Goal: Task Accomplishment & Management: Complete application form

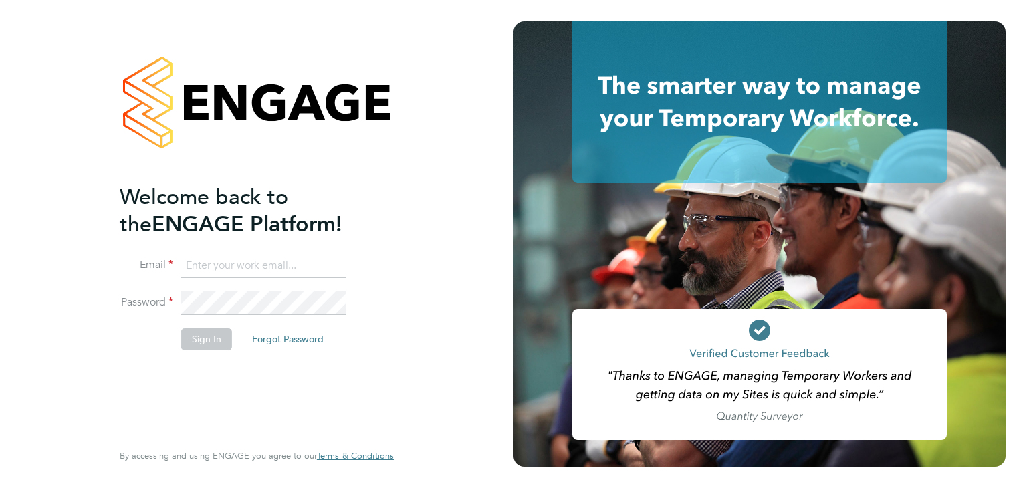
type input "[PERSON_NAME][EMAIL_ADDRESS][PERSON_NAME][DOMAIN_NAME]"
click at [199, 338] on button "Sign In" at bounding box center [206, 338] width 51 height 21
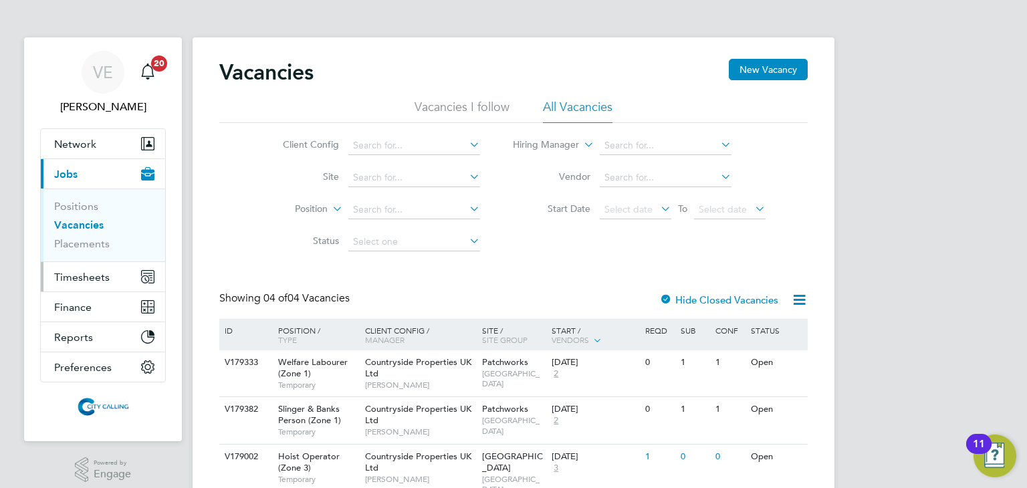
click at [106, 279] on span "Timesheets" at bounding box center [81, 277] width 55 height 13
click at [103, 279] on span "Timesheets" at bounding box center [81, 277] width 55 height 13
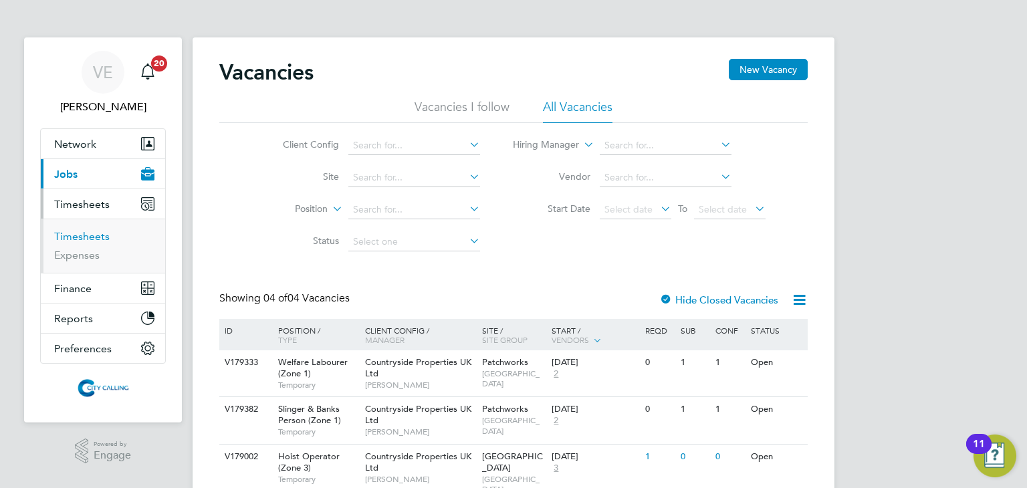
click at [80, 239] on link "Timesheets" at bounding box center [81, 236] width 55 height 13
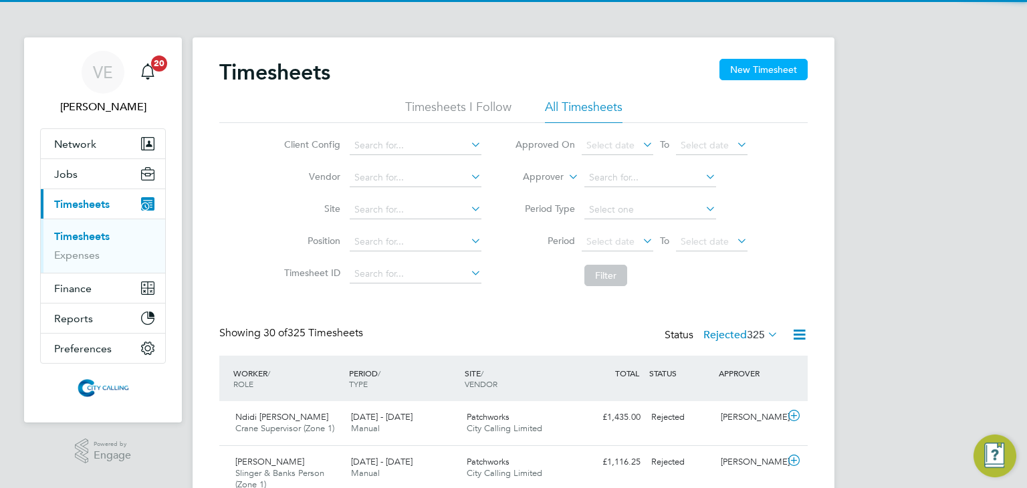
click at [744, 70] on button "New Timesheet" at bounding box center [763, 69] width 88 height 21
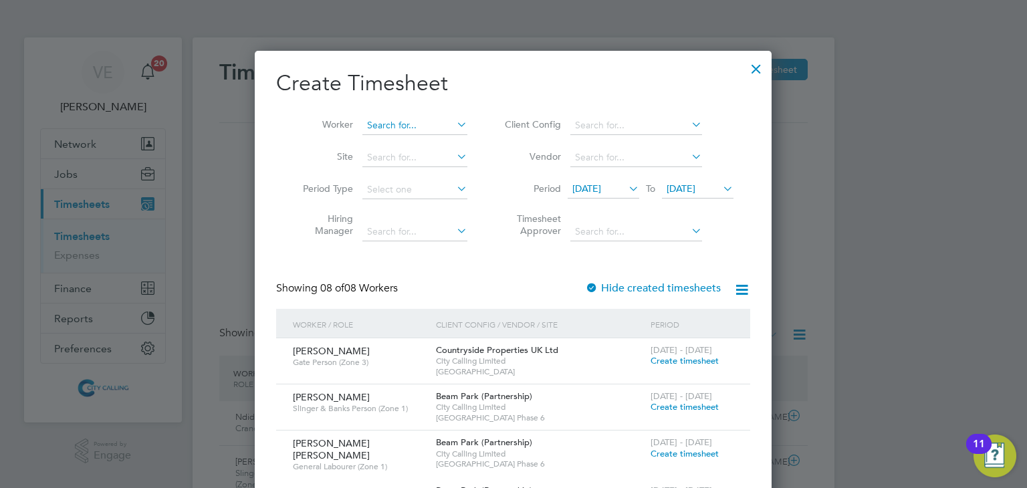
click at [381, 121] on input at bounding box center [414, 125] width 105 height 19
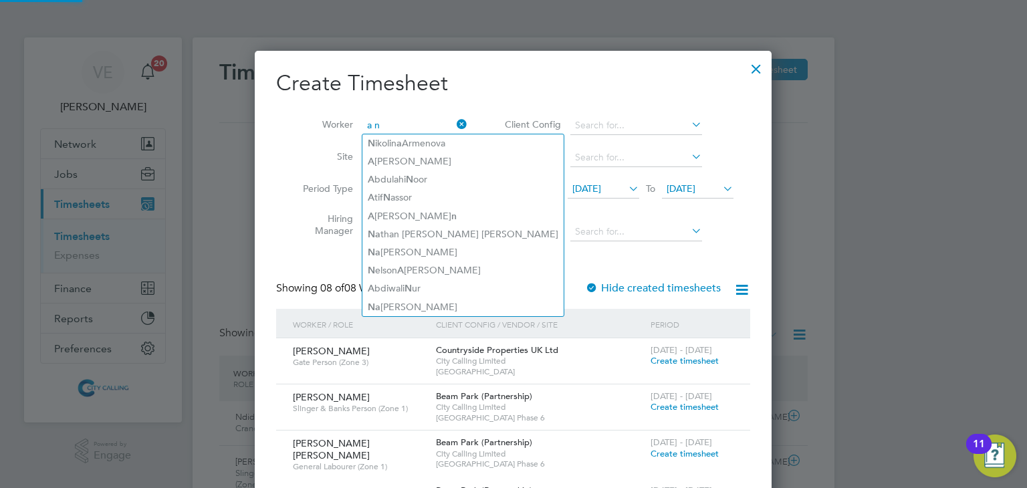
type input "a"
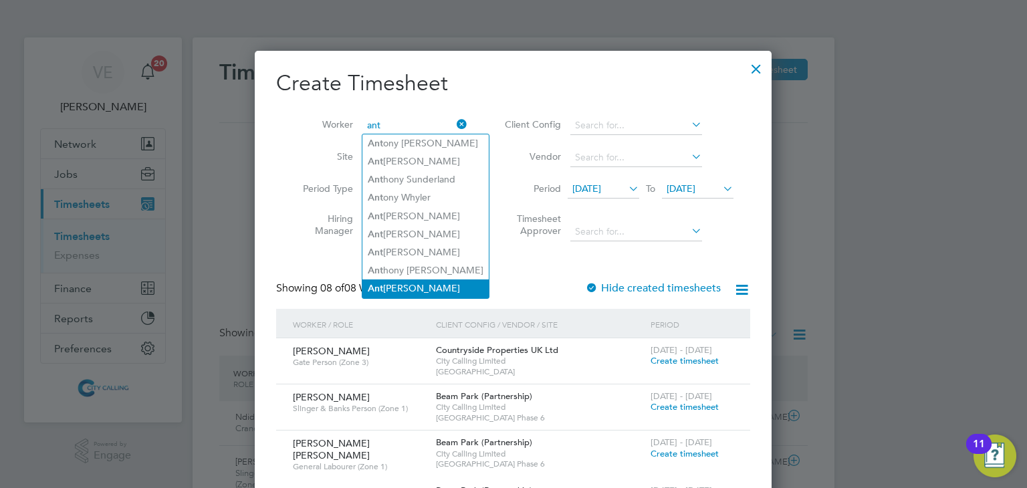
click at [441, 282] on li "Ant hony Francis" at bounding box center [425, 288] width 126 height 18
type input "Anthony Francis"
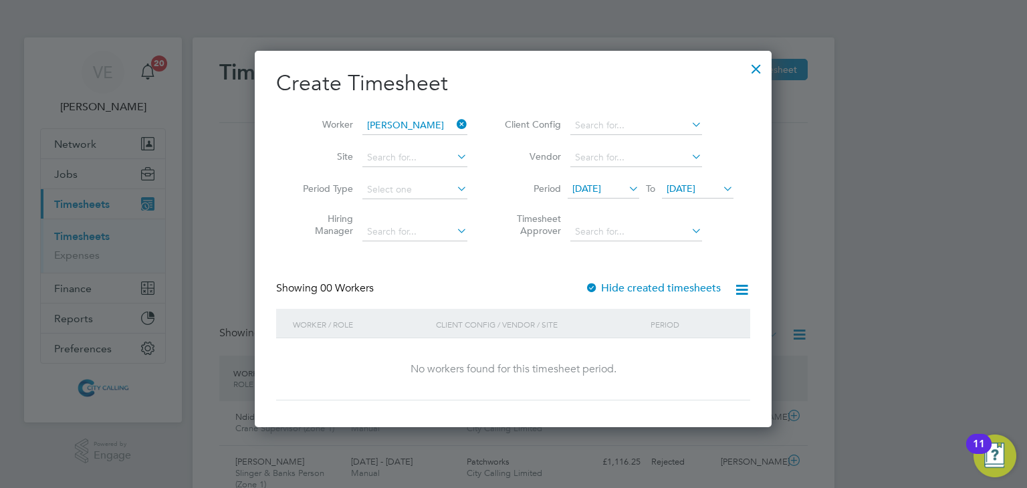
click at [720, 191] on icon at bounding box center [720, 188] width 0 height 19
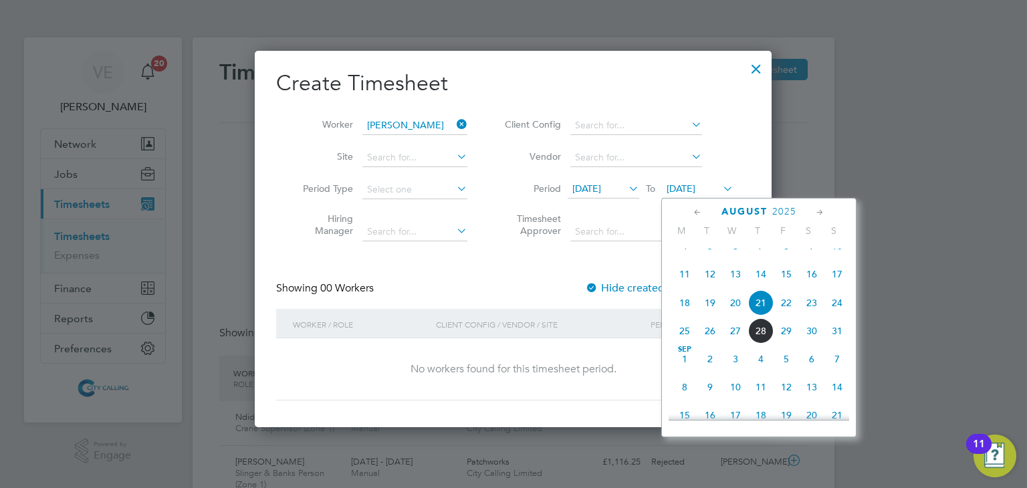
click at [836, 316] on span "24" at bounding box center [836, 302] width 25 height 25
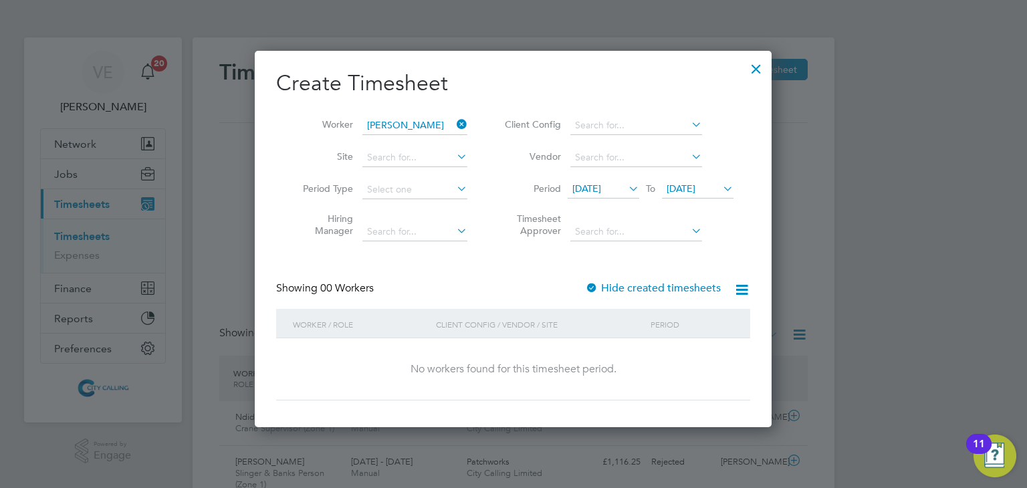
click at [647, 283] on label "Hide created timesheets" at bounding box center [653, 288] width 136 height 13
click at [601, 189] on span "14 Aug 2025" at bounding box center [586, 189] width 29 height 12
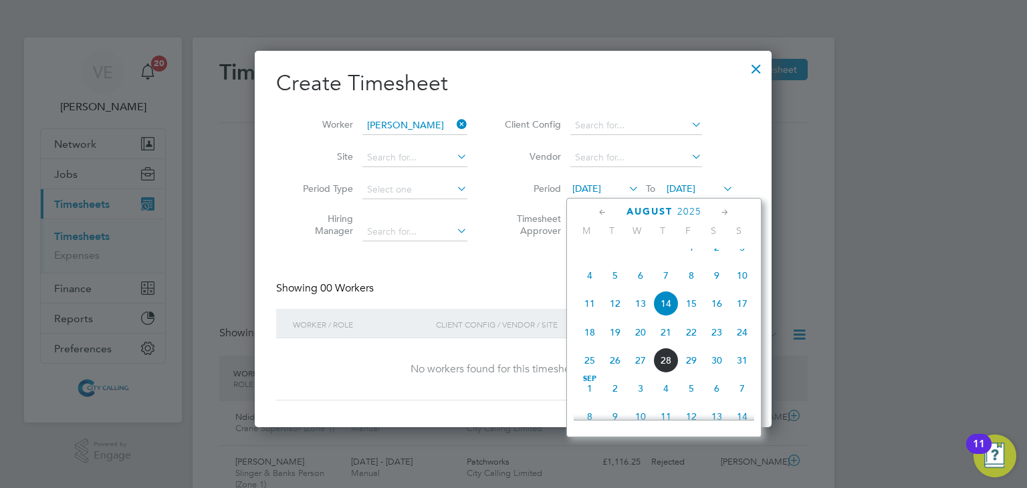
click at [590, 288] on span "4" at bounding box center [589, 275] width 25 height 25
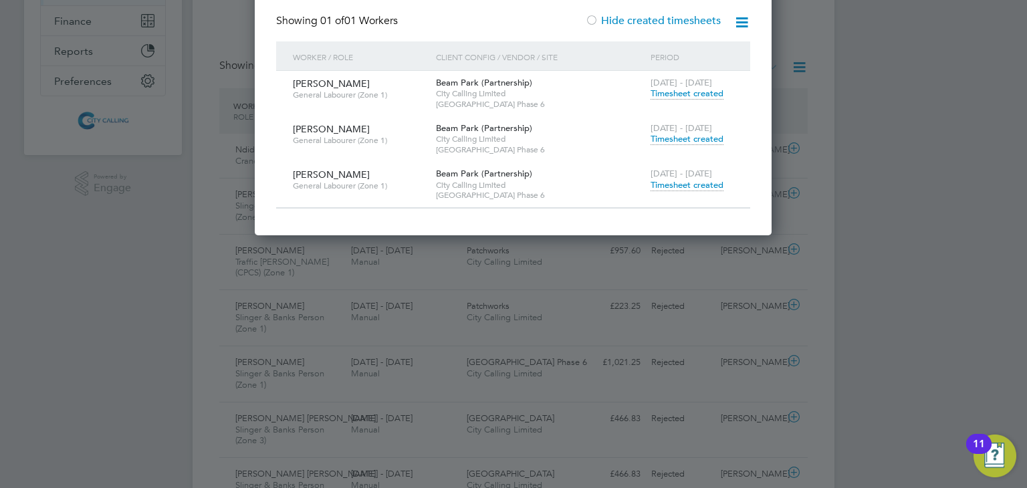
click at [686, 183] on span "Timesheet created" at bounding box center [687, 185] width 73 height 12
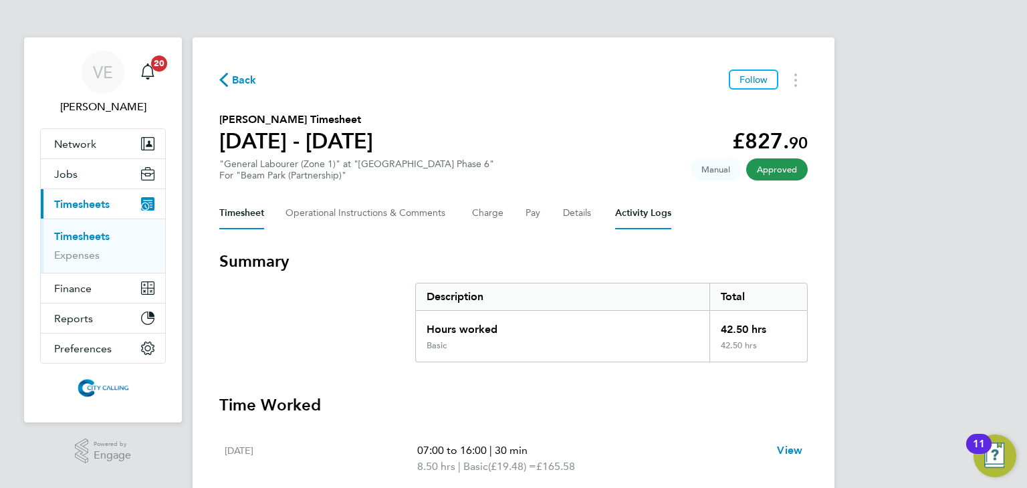
click at [635, 215] on Logs-tab "Activity Logs" at bounding box center [643, 213] width 56 height 32
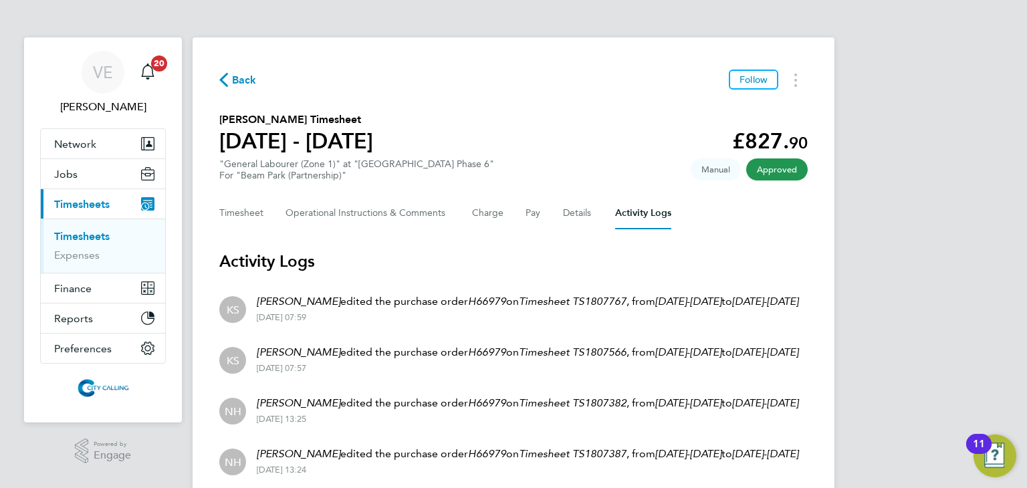
click at [229, 88] on button "Back" at bounding box center [237, 80] width 37 height 17
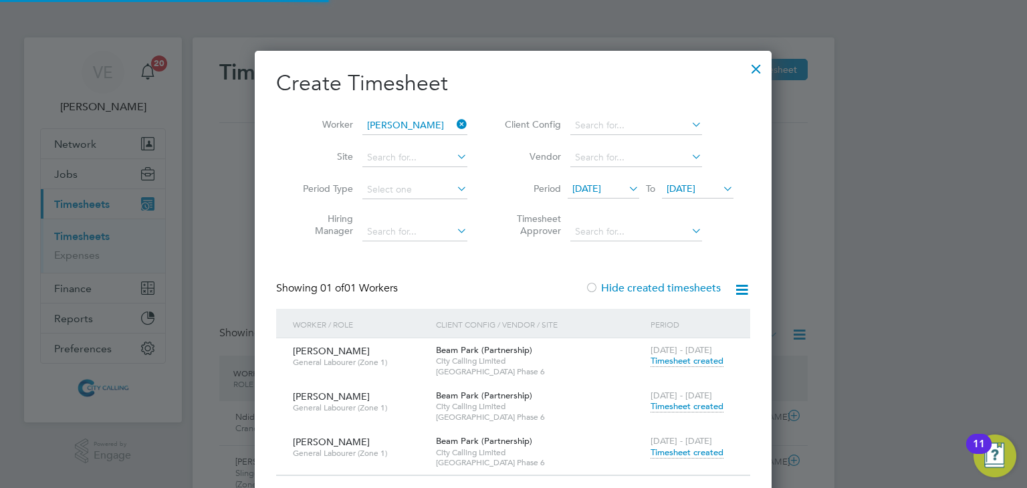
click at [760, 73] on div at bounding box center [756, 65] width 24 height 24
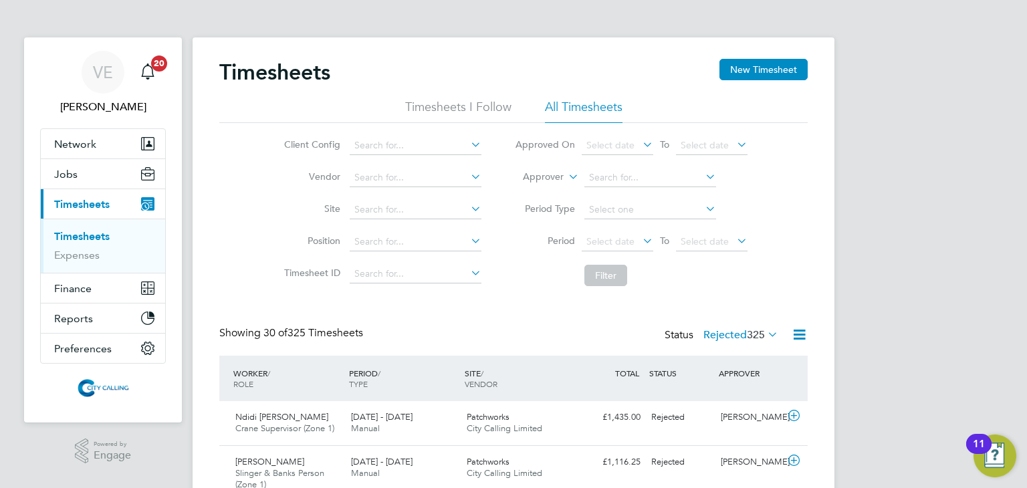
scroll to position [45, 116]
click at [778, 70] on button "New Timesheet" at bounding box center [763, 69] width 88 height 21
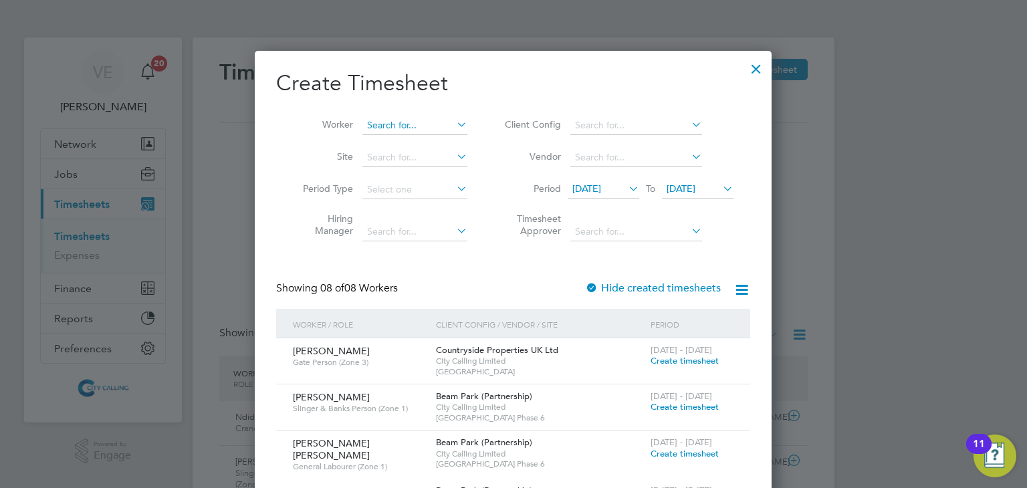
click at [397, 121] on input at bounding box center [414, 125] width 105 height 19
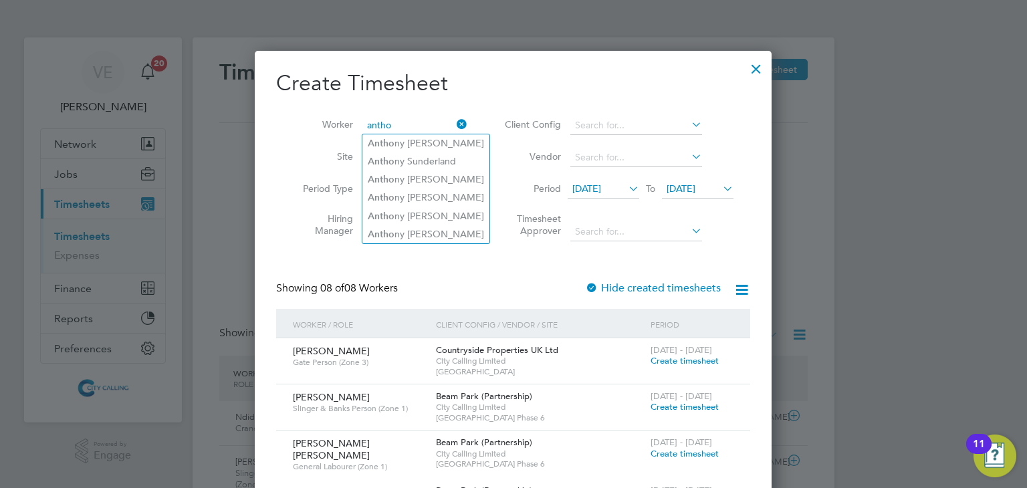
type input "antho"
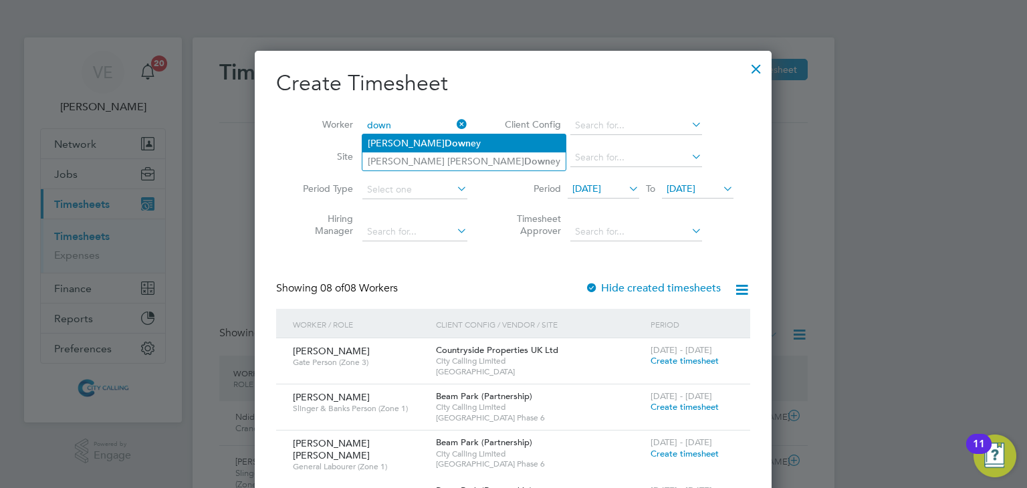
click at [419, 146] on li "Antony Steven Micheal Down ey" at bounding box center [463, 143] width 203 height 18
type input "Antony Steven Micheal Downey"
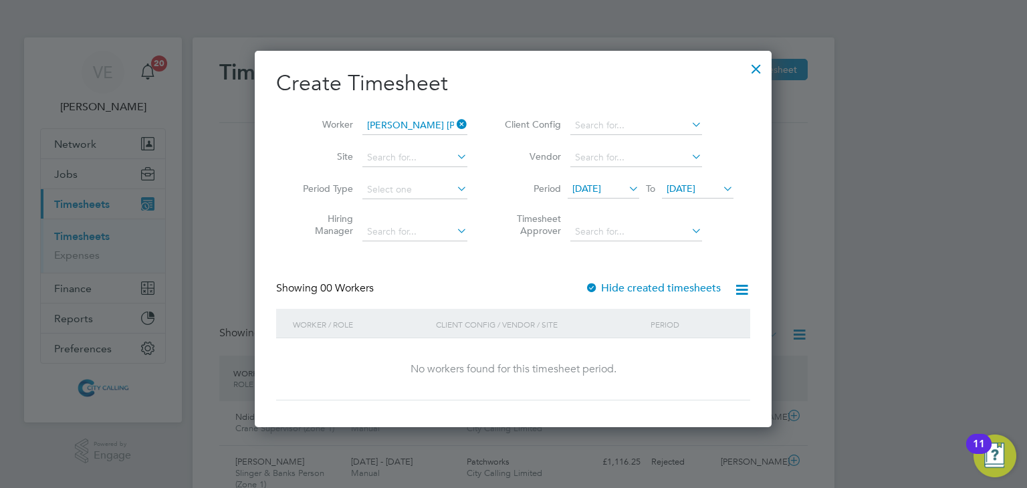
click at [601, 189] on span "14 Aug 2025" at bounding box center [586, 189] width 29 height 12
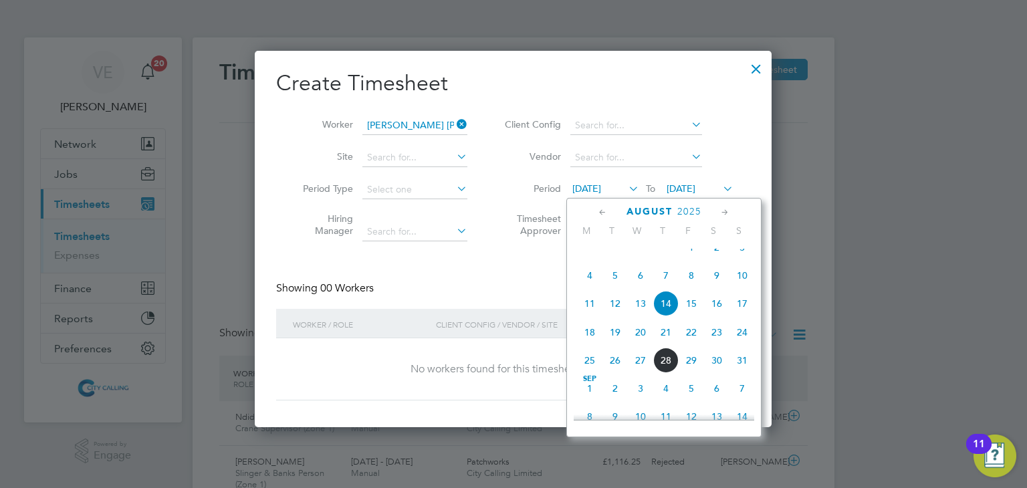
click at [584, 316] on span "11" at bounding box center [589, 303] width 25 height 25
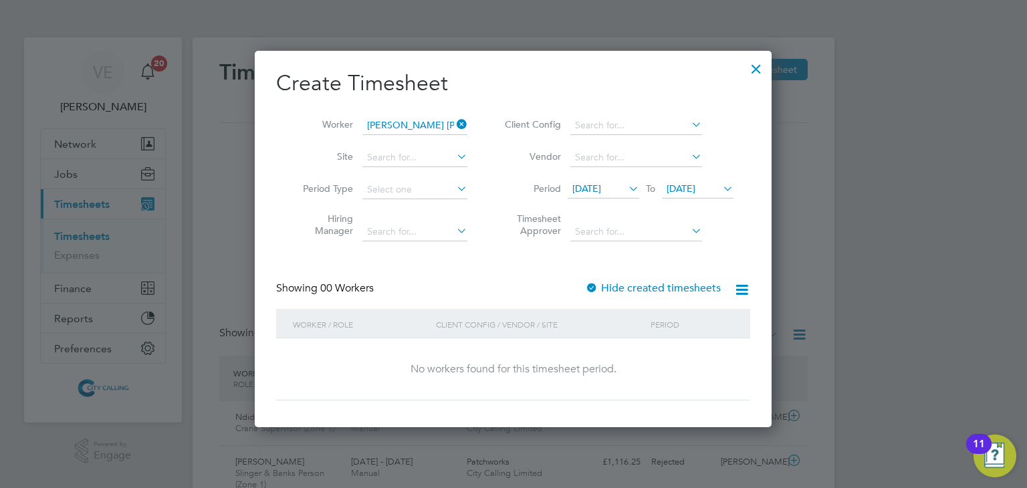
click at [636, 298] on div "Showing 00 Workers Hide created timesheets" at bounding box center [513, 295] width 474 height 27
click at [627, 282] on label "Hide created timesheets" at bounding box center [653, 288] width 136 height 13
click at [718, 195] on span "21 Aug 2025" at bounding box center [698, 190] width 72 height 18
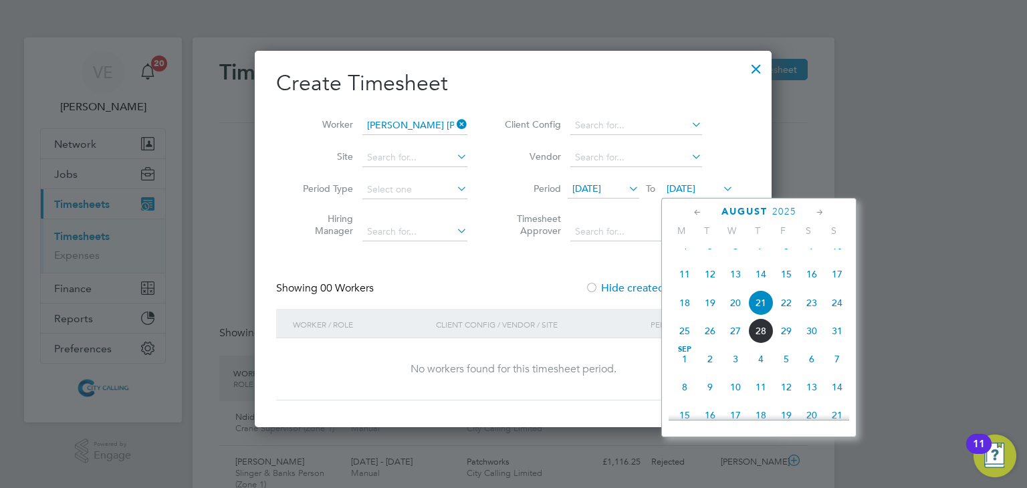
click at [831, 316] on span "24" at bounding box center [836, 302] width 25 height 25
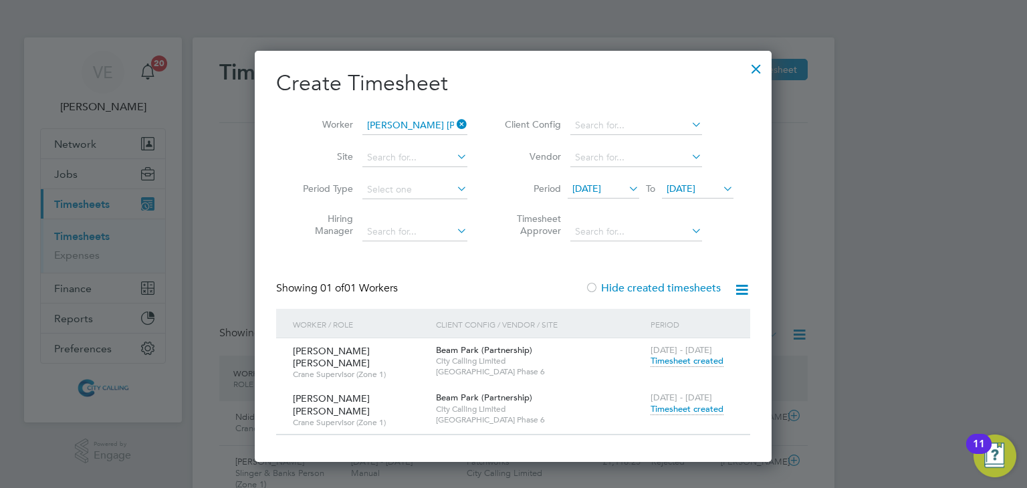
click at [695, 405] on span "Timesheet created" at bounding box center [687, 409] width 73 height 12
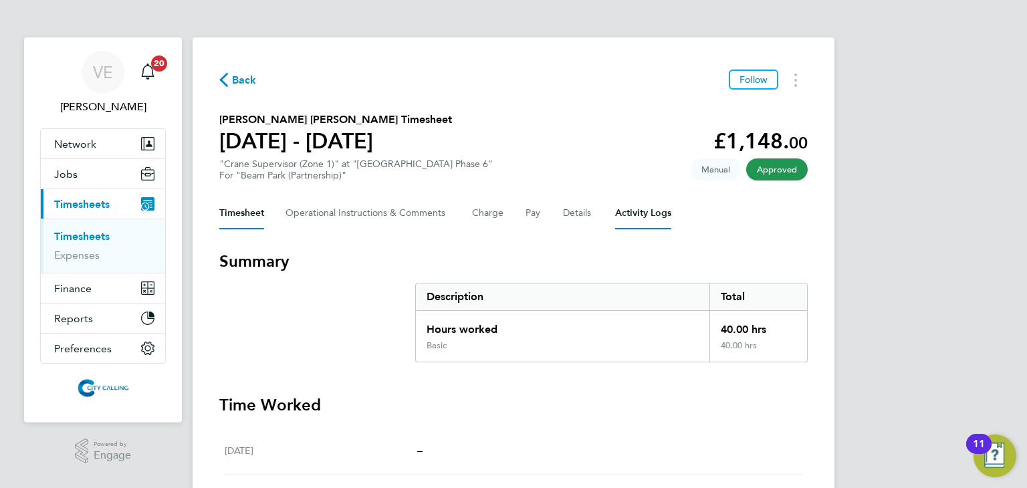
click at [637, 212] on Logs-tab "Activity Logs" at bounding box center [643, 213] width 56 height 32
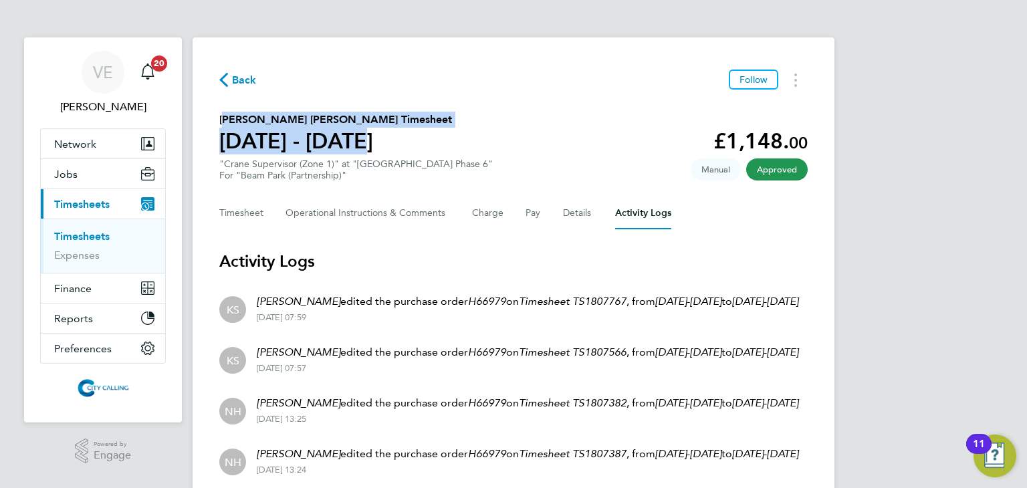
drag, startPoint x: 219, startPoint y: 118, endPoint x: 374, endPoint y: 124, distance: 155.3
click at [367, 128] on div "Antony Steven Micheal Downey's Timesheet 18 - 24 Aug 2025" at bounding box center [335, 133] width 233 height 43
click at [381, 116] on h2 "Antony Steven Micheal Downey's Timesheet" at bounding box center [335, 120] width 233 height 16
drag, startPoint x: 380, startPoint y: 116, endPoint x: 201, endPoint y: 126, distance: 179.5
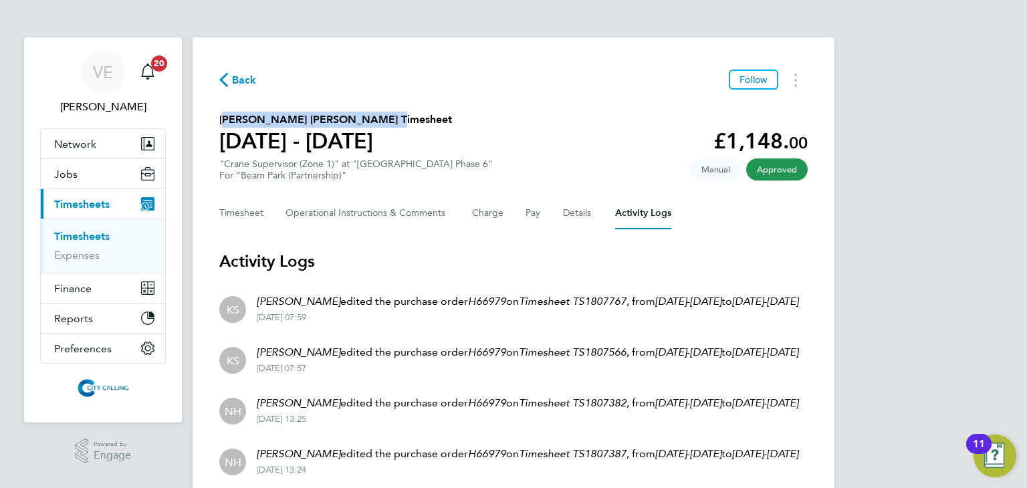
copy h2 "Antony Steven Micheal Downey"
click at [74, 241] on link "Timesheets" at bounding box center [81, 236] width 55 height 13
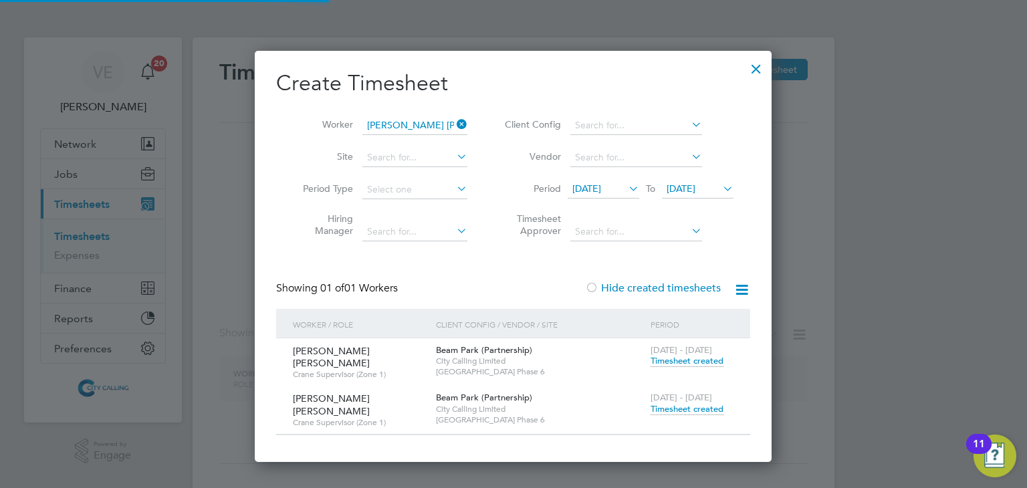
scroll to position [411, 518]
click at [454, 128] on icon at bounding box center [454, 124] width 0 height 19
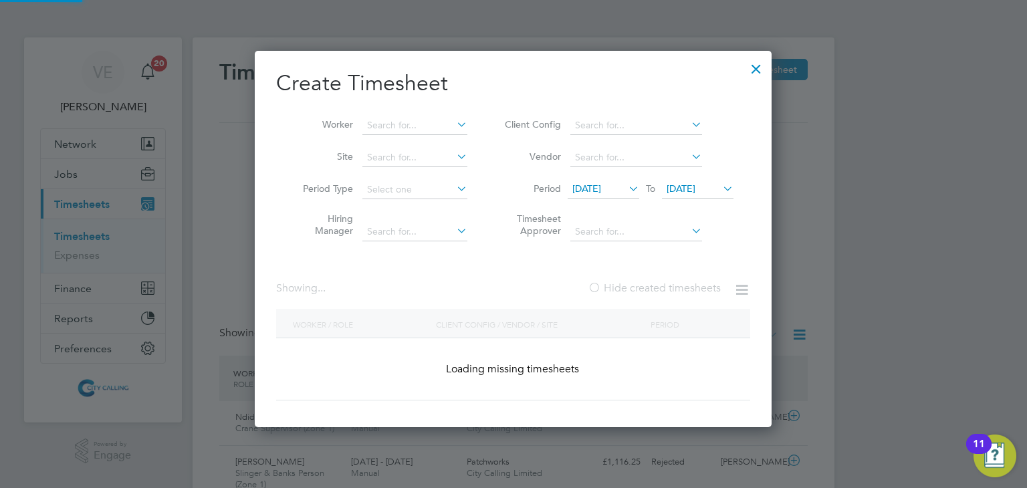
scroll to position [33, 116]
click at [425, 120] on input at bounding box center [414, 125] width 105 height 19
paste input "Airueghionomon"
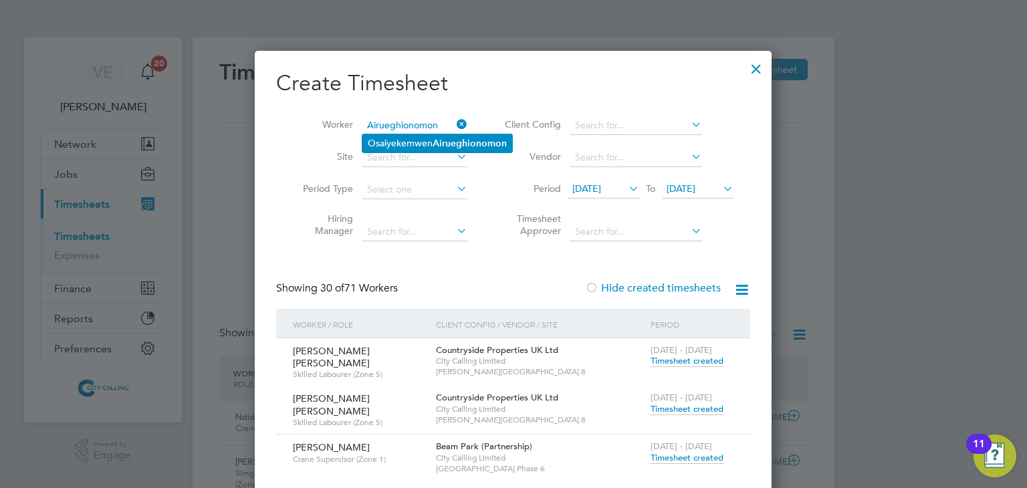
click at [434, 149] on li "Osaiyekemwen Airueghionomon" at bounding box center [437, 143] width 150 height 18
type input "Osaiyekemwen Airueghionomon"
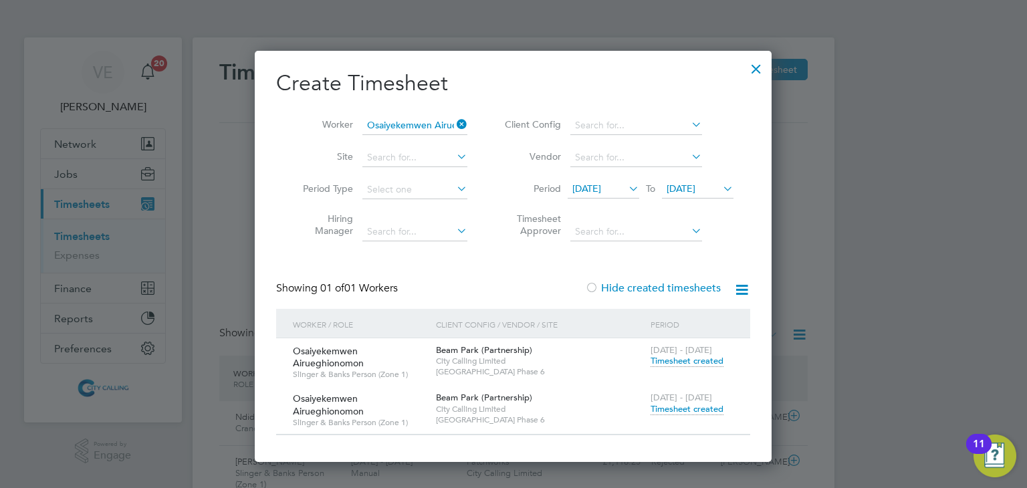
click at [680, 410] on span "Timesheet created" at bounding box center [687, 409] width 73 height 12
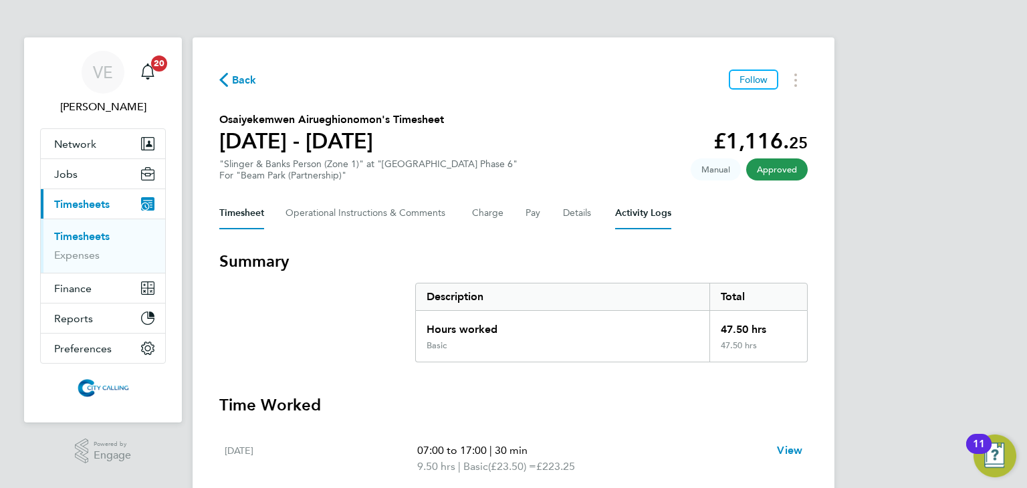
click at [657, 207] on Logs-tab "Activity Logs" at bounding box center [643, 213] width 56 height 32
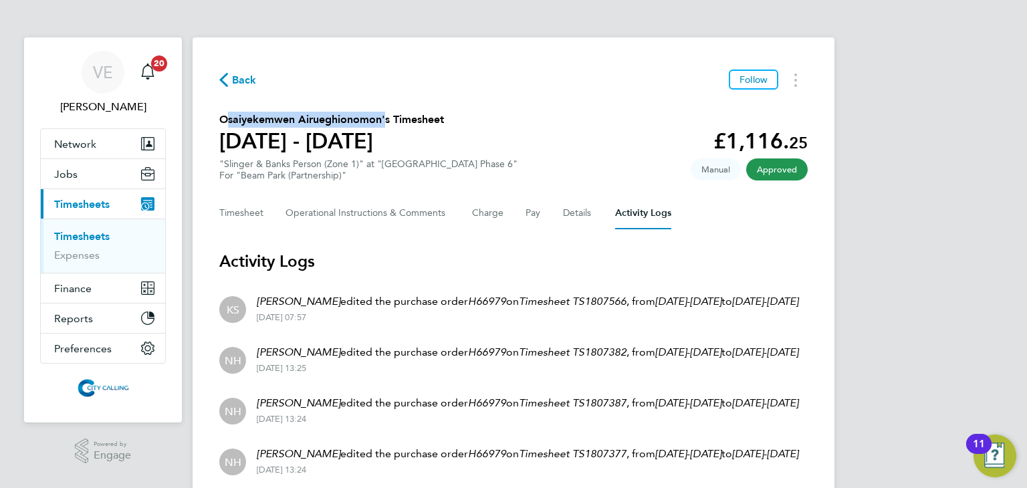
drag, startPoint x: 381, startPoint y: 118, endPoint x: 217, endPoint y: 114, distance: 164.5
copy h2 "Osaiyekemwen Airueghionomon"
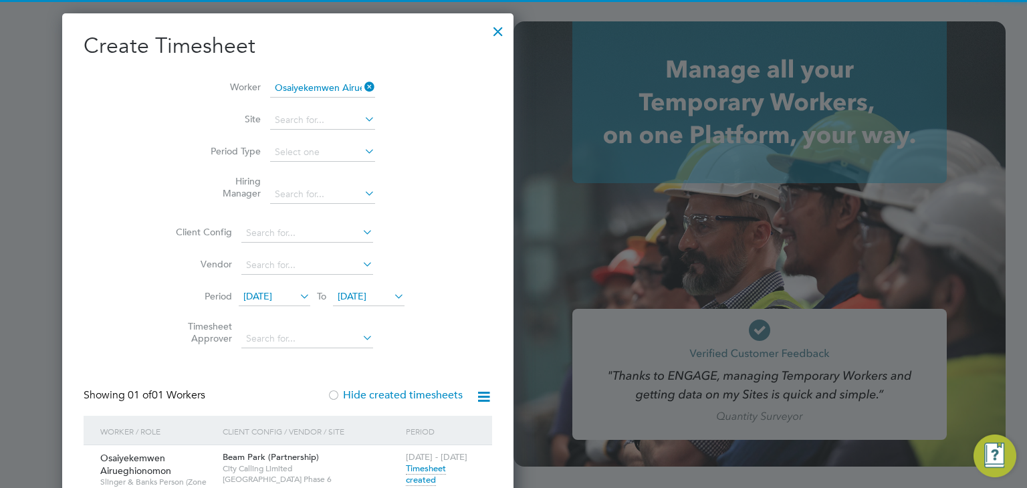
type input "[PERSON_NAME][EMAIL_ADDRESS][PERSON_NAME][DOMAIN_NAME]"
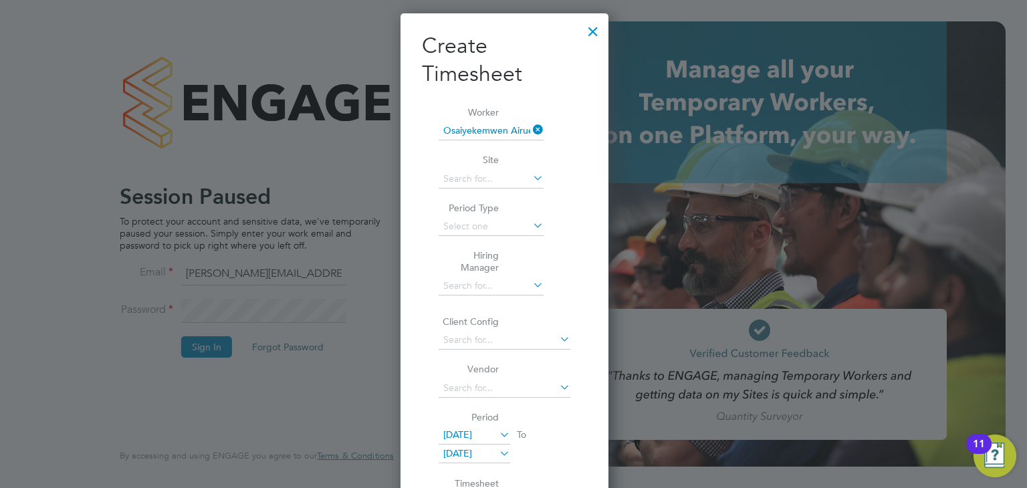
scroll to position [810, 209]
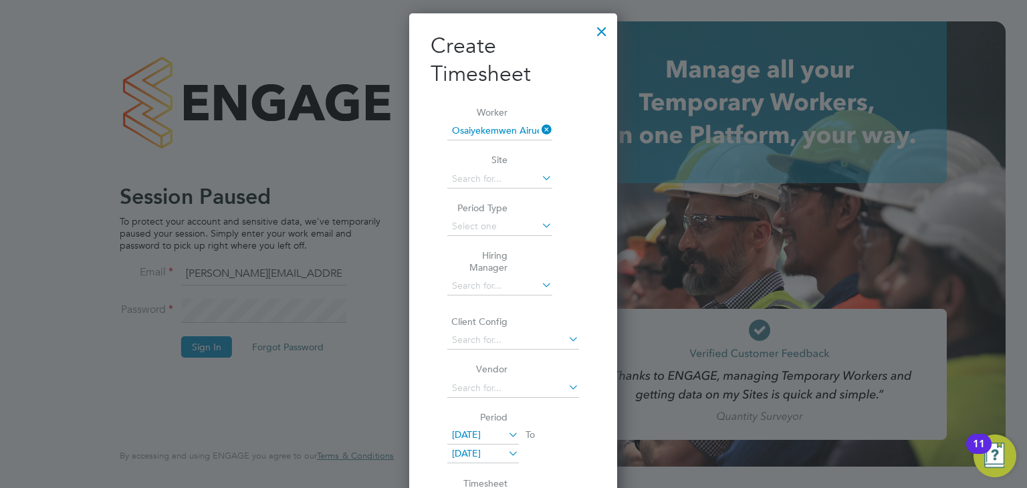
click at [606, 37] on div at bounding box center [602, 28] width 24 height 24
